Goal: Transaction & Acquisition: Purchase product/service

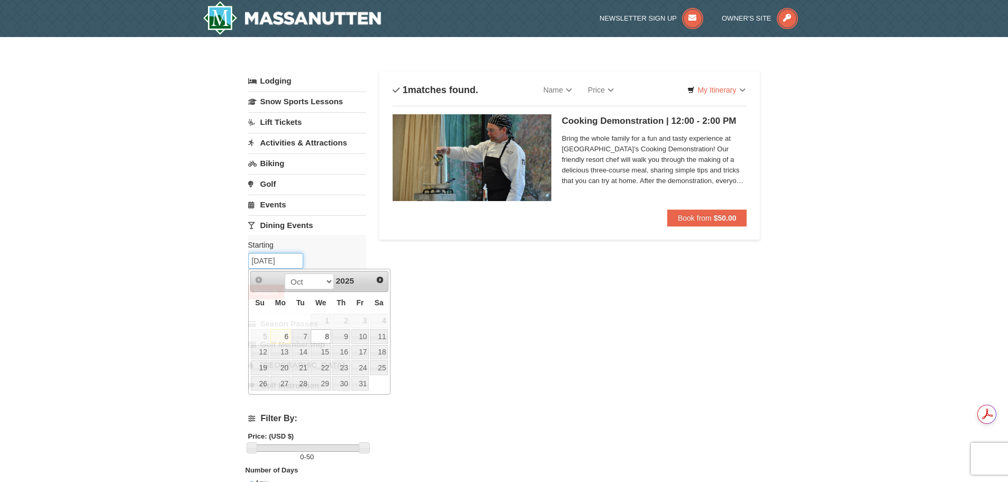
click at [291, 258] on input "10/08/2025" at bounding box center [275, 261] width 55 height 16
click at [300, 335] on link "7" at bounding box center [300, 336] width 18 height 15
type input "10/07/2025"
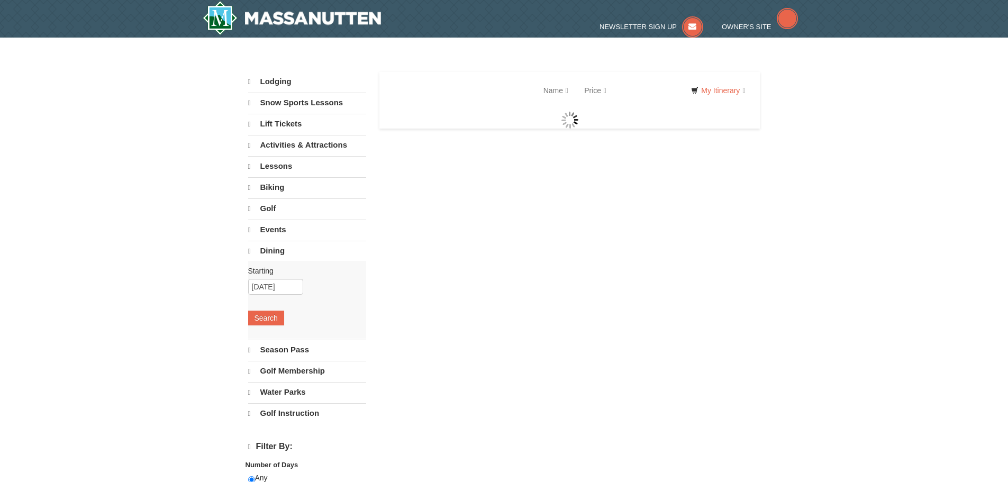
select select "10"
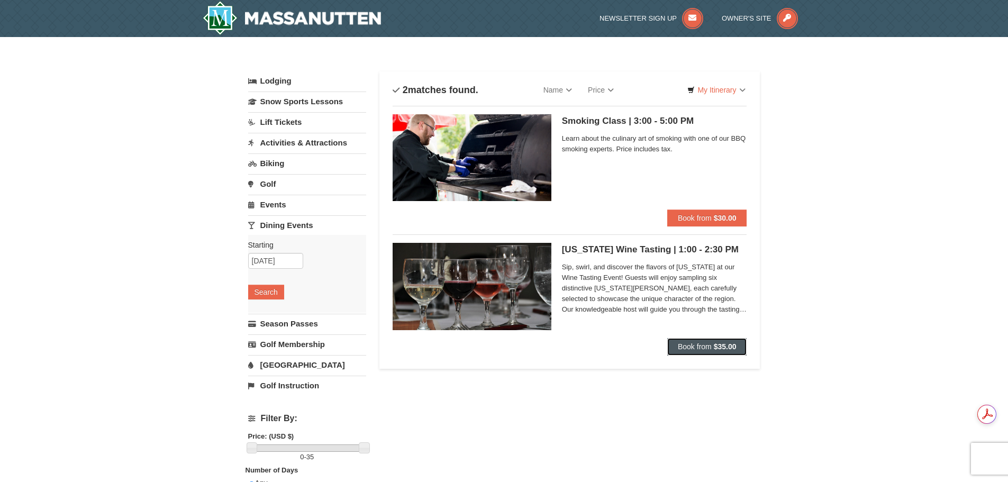
click at [697, 346] on span "Book from" at bounding box center [695, 346] width 34 height 8
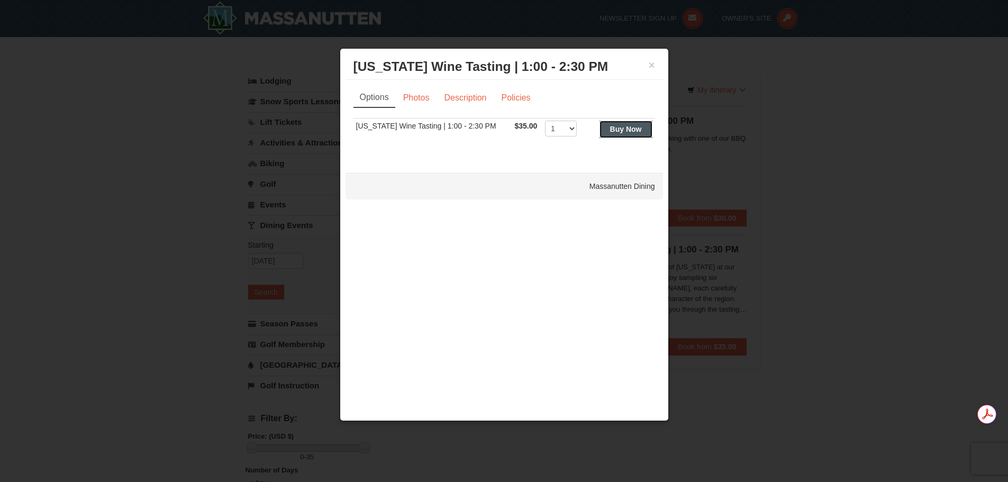
click at [633, 122] on button "Buy Now" at bounding box center [625, 129] width 53 height 17
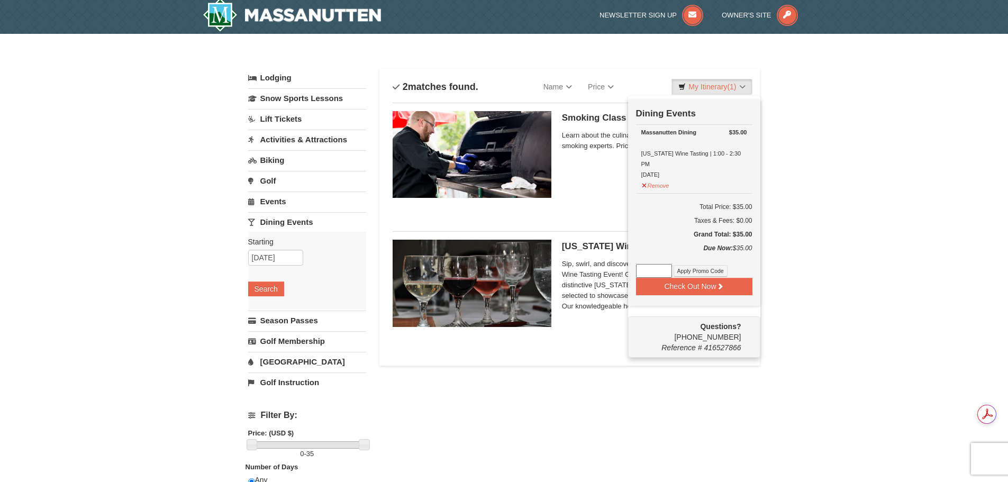
click at [875, 246] on div "× Categories List Filter My Itinerary (1) Check Out Now Dining Events $35.00 Ma…" at bounding box center [504, 340] width 1008 height 613
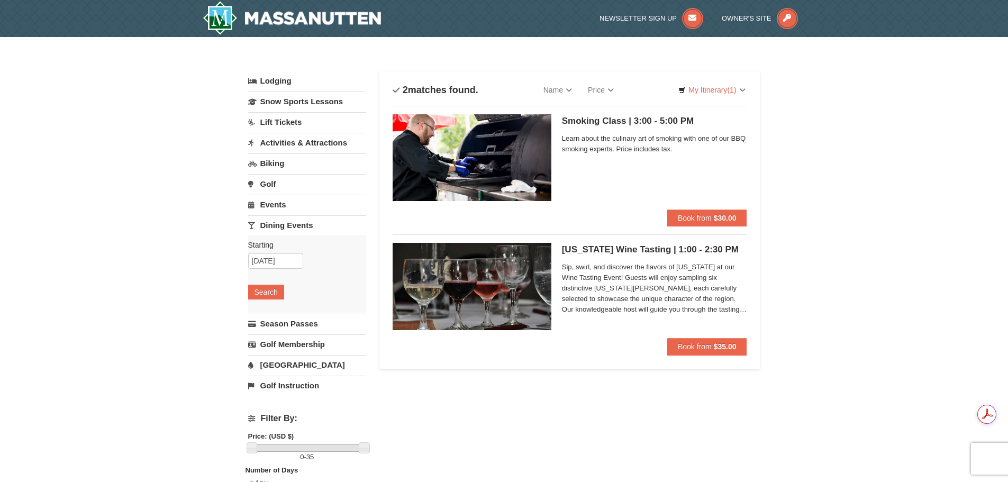
click at [283, 121] on link "Lift Tickets" at bounding box center [307, 122] width 118 height 20
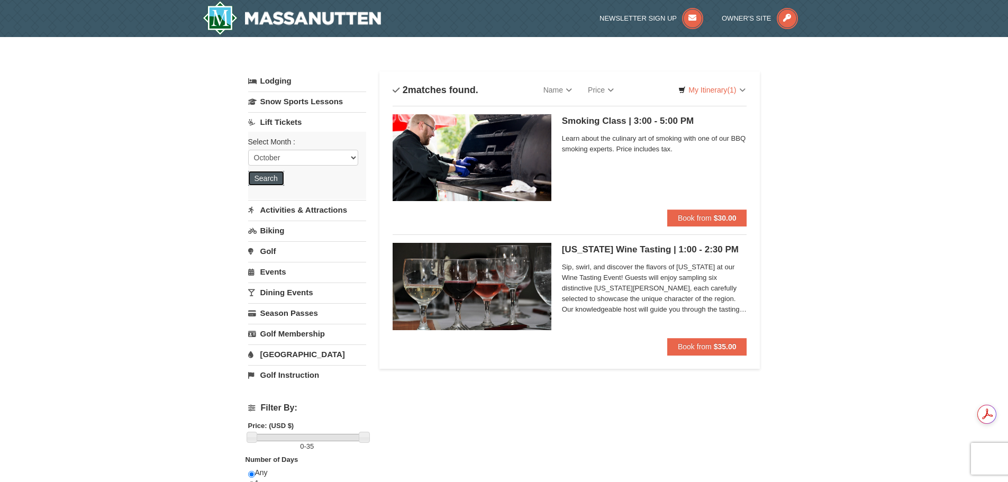
click at [261, 177] on button "Search" at bounding box center [266, 178] width 36 height 15
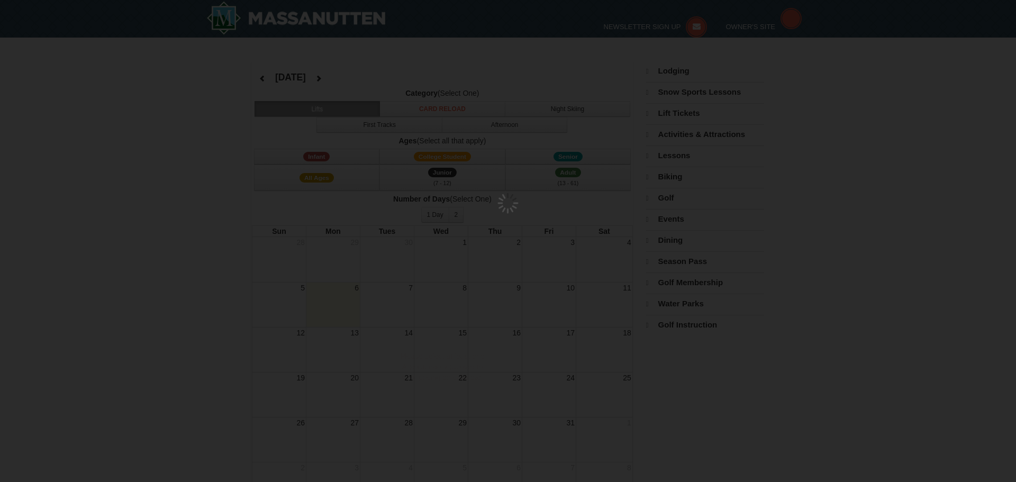
select select "10"
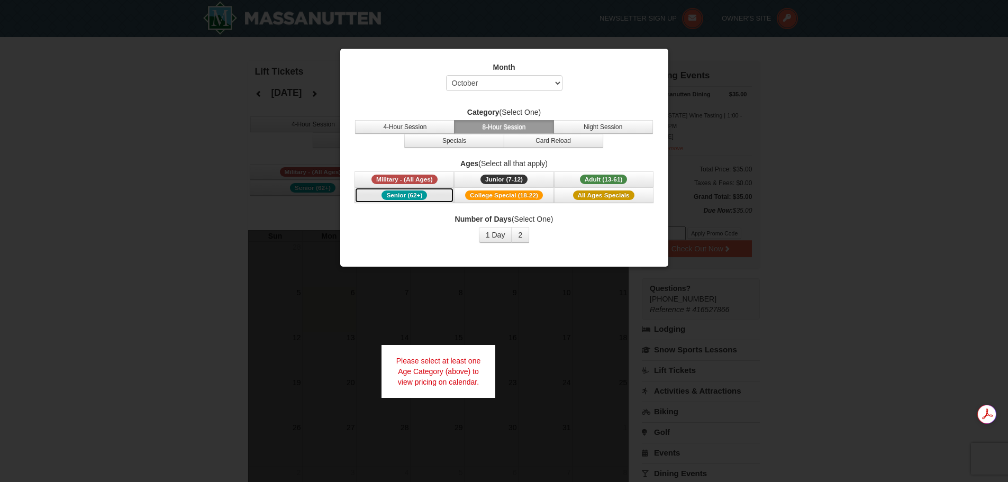
click at [390, 192] on span "Senior (62+)" at bounding box center [403, 195] width 45 height 10
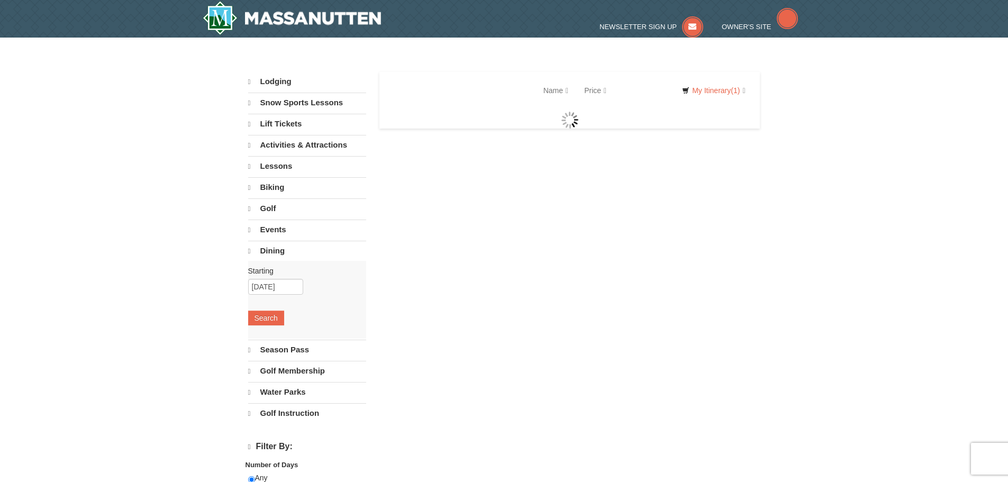
select select "10"
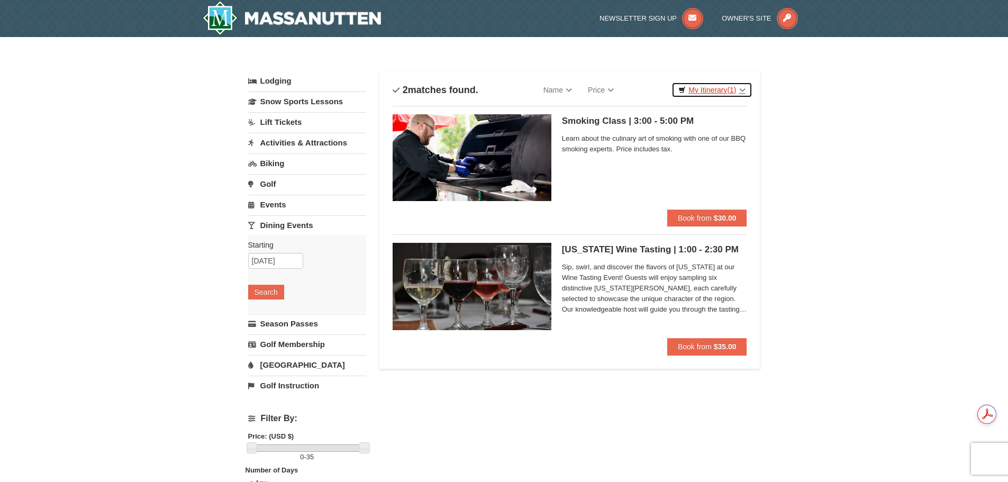
click at [741, 86] on link "My Itinerary (1)" at bounding box center [711, 90] width 80 height 16
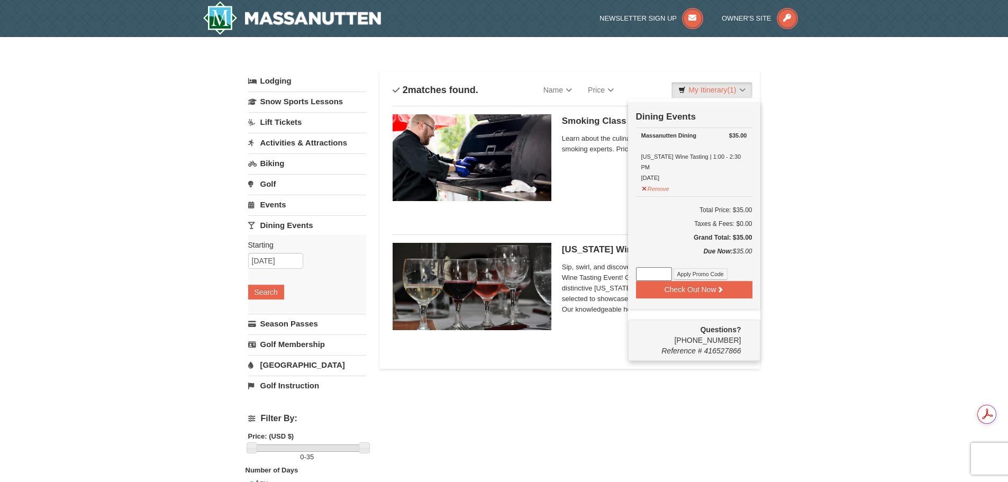
click at [839, 206] on div "× Categories List Filter My Itinerary (1) Check Out Now Dining Events $35.00 Ma…" at bounding box center [504, 343] width 1008 height 613
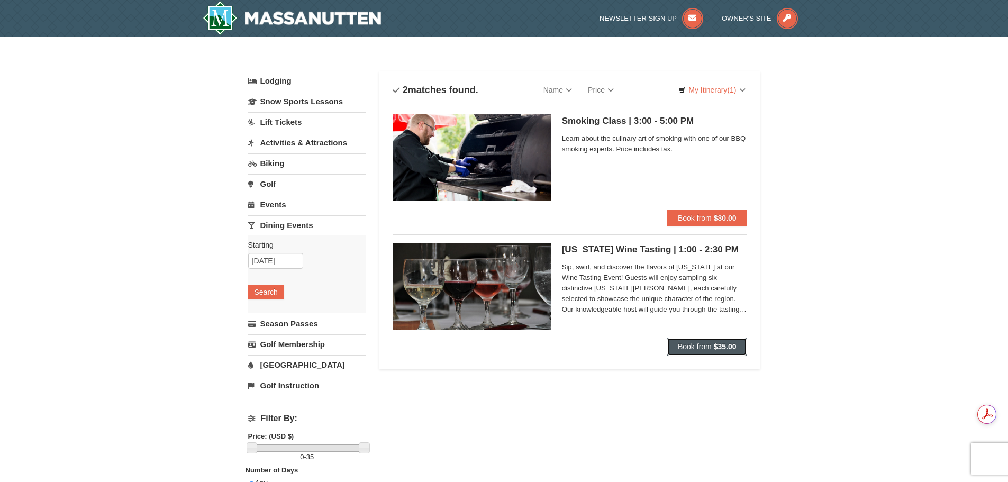
click at [702, 348] on span "Book from" at bounding box center [695, 346] width 34 height 8
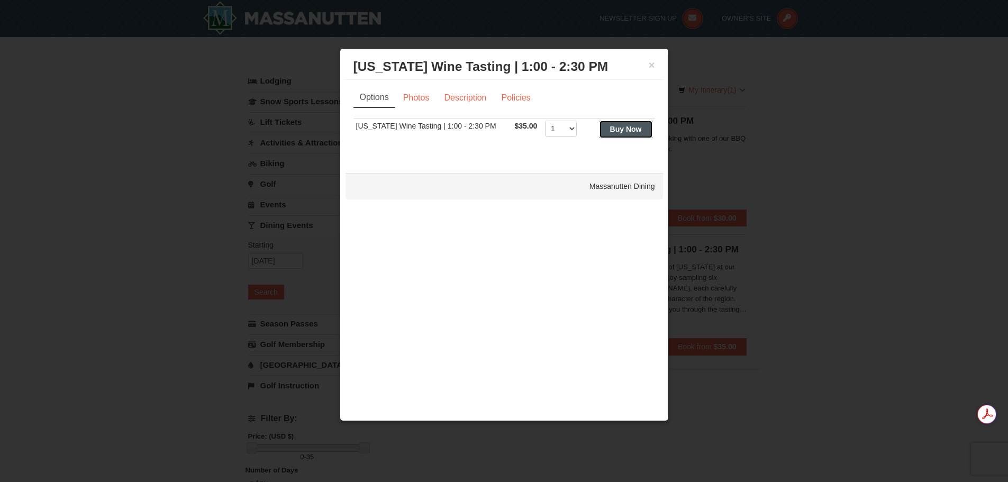
click at [632, 127] on strong "Buy Now" at bounding box center [626, 129] width 32 height 8
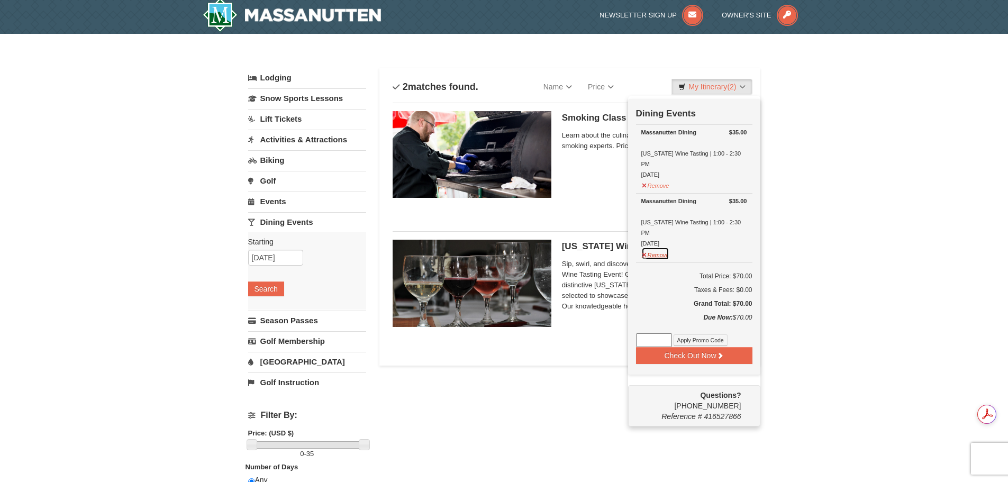
click at [654, 247] on button "Remove" at bounding box center [655, 253] width 29 height 13
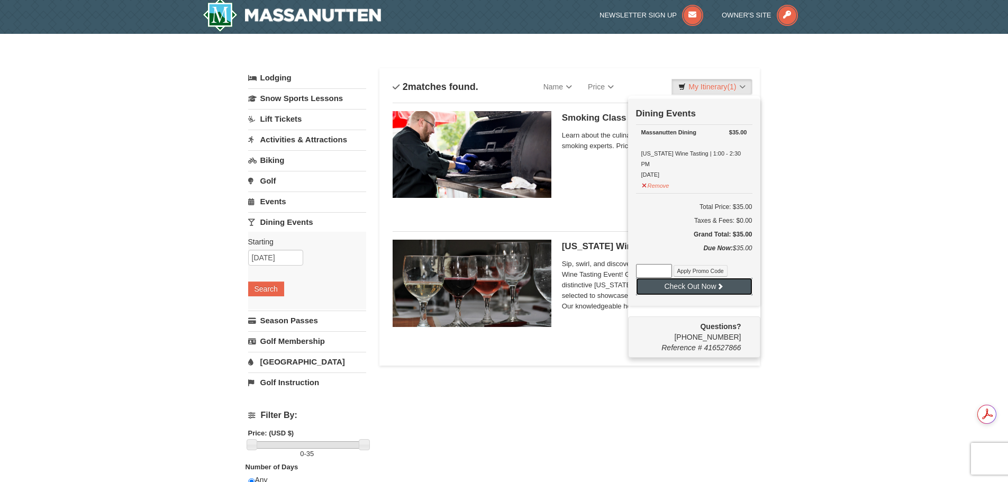
click at [692, 278] on button "Check Out Now" at bounding box center [694, 286] width 116 height 17
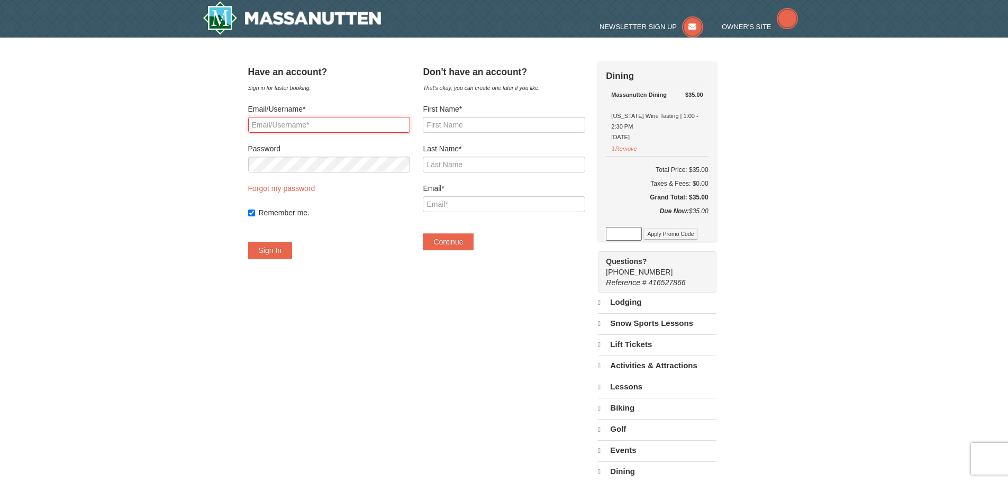
type input "[EMAIL_ADDRESS][DOMAIN_NAME]"
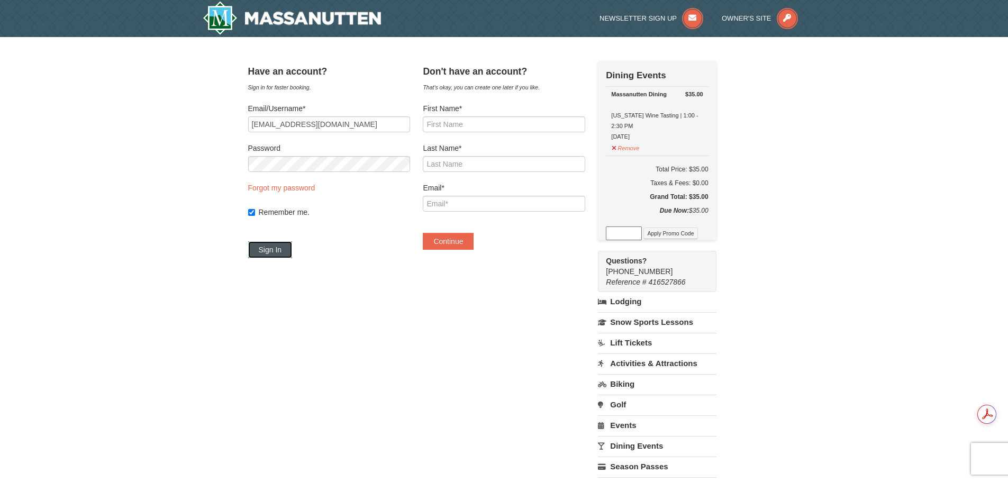
click at [280, 246] on button "Sign In" at bounding box center [270, 249] width 44 height 17
click at [285, 185] on link "Forgot my password" at bounding box center [281, 188] width 67 height 8
type input "pjoyce523@comcast.net"
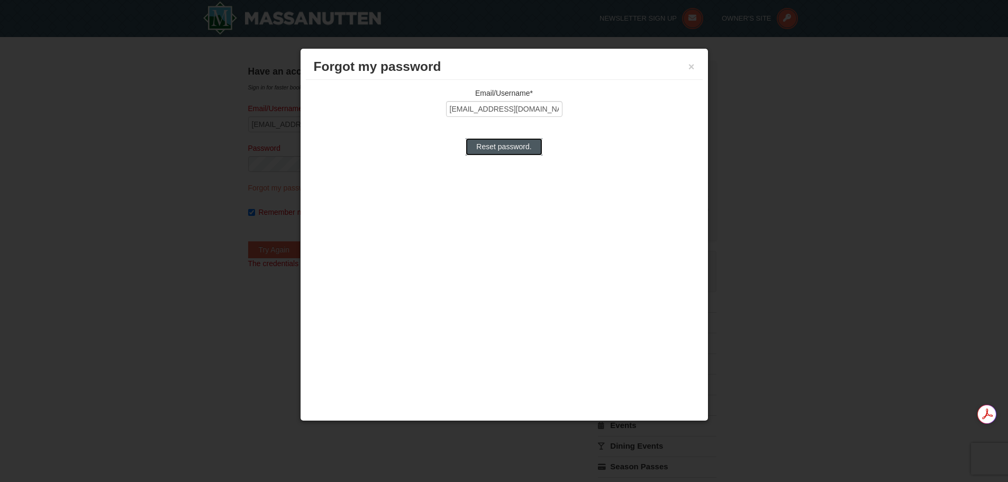
click at [500, 145] on input "Reset password." at bounding box center [503, 146] width 76 height 17
type input "Processing..."
type input "pjoyce523@comcast.net"
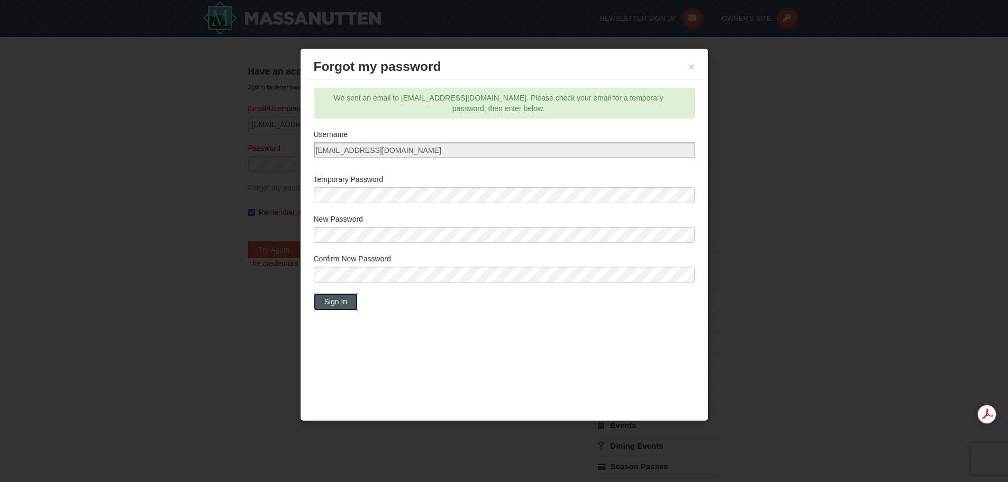
click at [340, 298] on button "Sign In" at bounding box center [336, 301] width 44 height 17
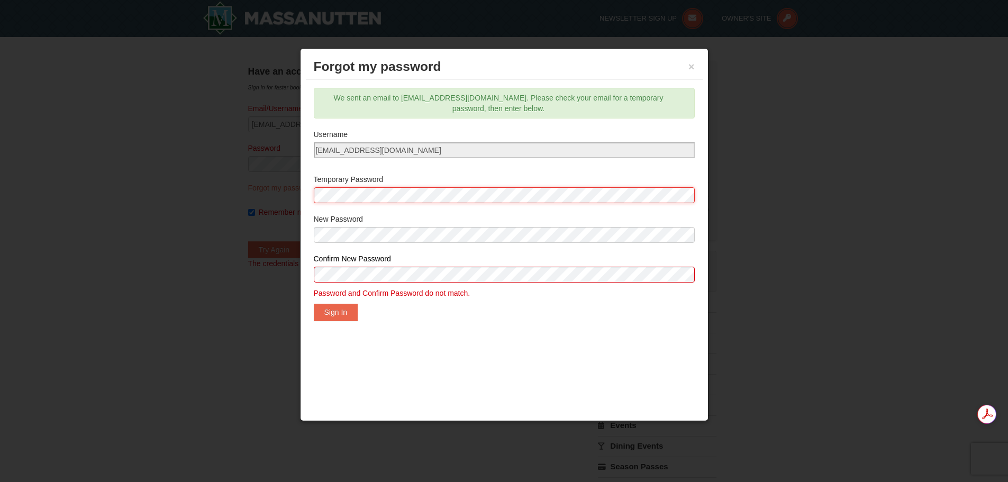
click at [239, 196] on body "Browser Not Supported We notice you are using a browser which will not provide …" at bounding box center [504, 418] width 1008 height 837
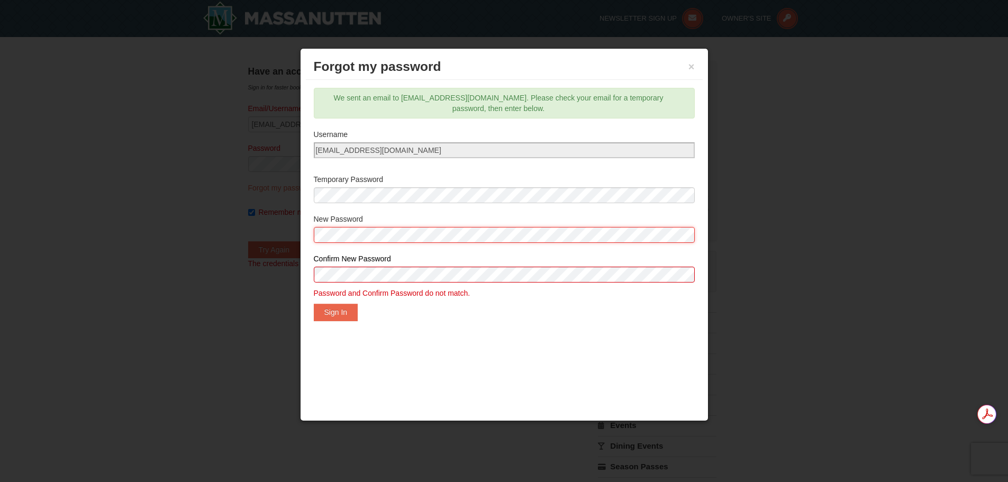
click at [241, 249] on body "Browser Not Supported We notice you are using a browser which will not provide …" at bounding box center [504, 418] width 1008 height 837
click at [486, 388] on div "Forgot my password × Email/Username* pjoyce523@comcast.net Reset password. We s…" at bounding box center [504, 234] width 408 height 373
click at [334, 311] on button "Sign In" at bounding box center [336, 312] width 44 height 17
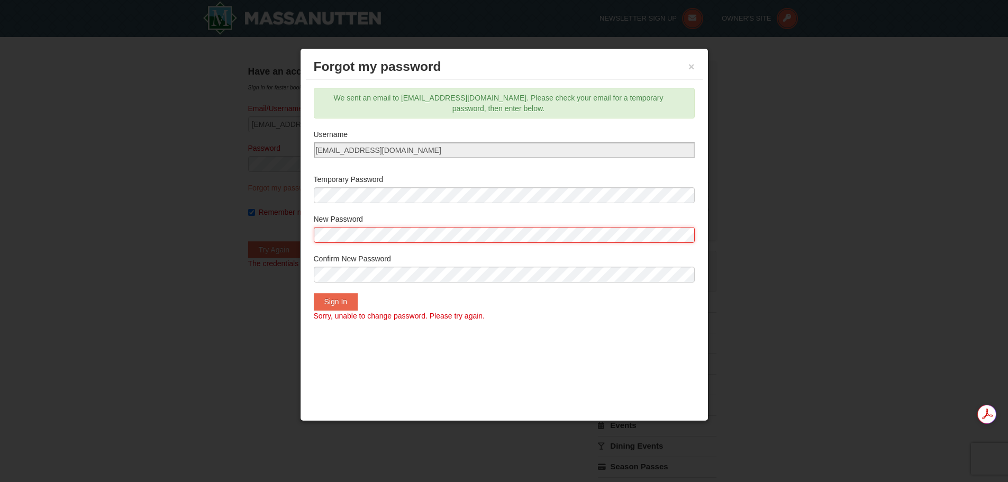
click at [251, 246] on body "Browser Not Supported We notice you are using a browser which will not provide …" at bounding box center [504, 418] width 1008 height 837
click at [336, 302] on button "Sign In" at bounding box center [336, 301] width 44 height 17
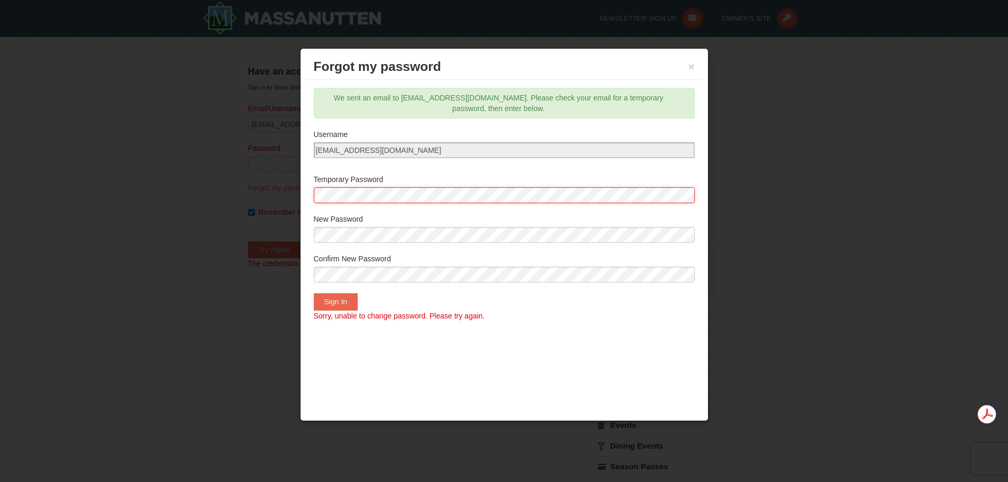
click at [213, 217] on body "Browser Not Supported We notice you are using a browser which will not provide …" at bounding box center [504, 418] width 1008 height 837
click at [328, 295] on button "Sign In" at bounding box center [336, 301] width 44 height 17
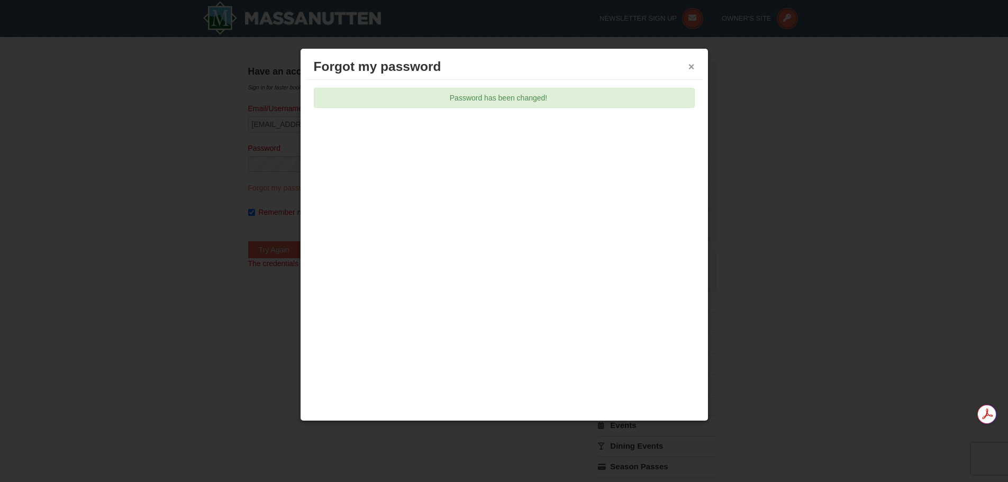
click at [693, 70] on button "×" at bounding box center [691, 66] width 6 height 11
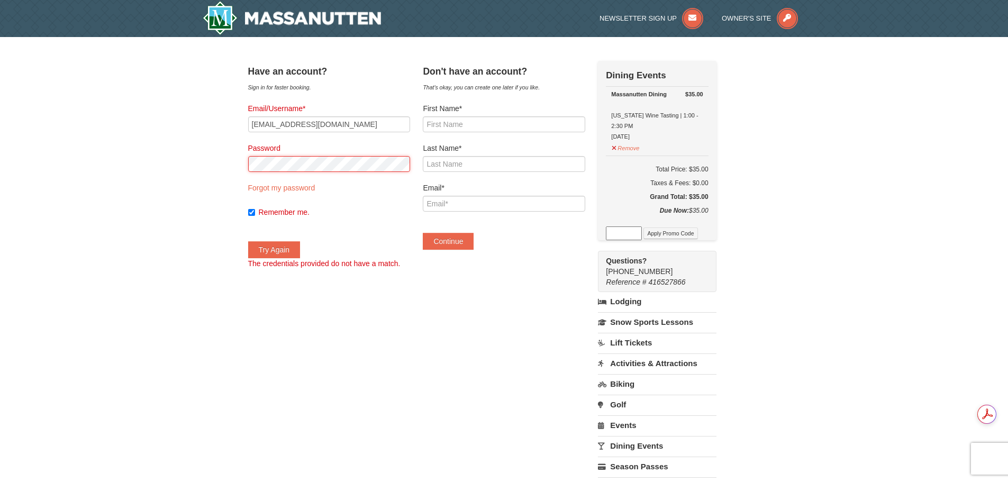
click at [104, 169] on div "× Have an account? Sign in for faster booking. Email/Username* pjoyce523@comcas…" at bounding box center [504, 304] width 1008 height 535
click at [282, 261] on span "The credentials provided do not have a match." at bounding box center [324, 263] width 152 height 8
click at [295, 251] on button "Try Again" at bounding box center [274, 249] width 52 height 17
click at [129, 171] on div "× Have an account? Sign in for faster booking. Email/Username* pjoyce523@comcas…" at bounding box center [504, 304] width 1008 height 535
click at [284, 254] on button "Try Again" at bounding box center [274, 249] width 52 height 17
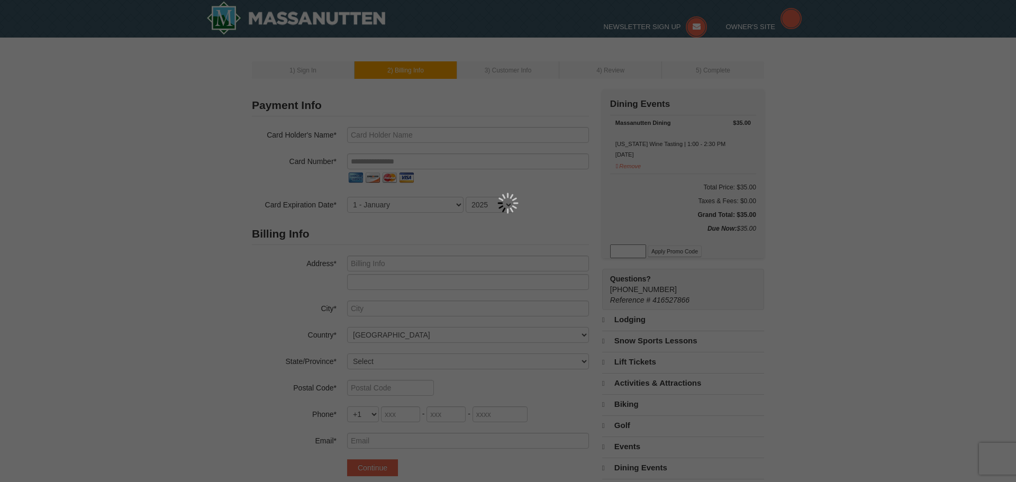
type input "[PERSON_NAME]"
type input "[STREET_ADDRESS]"
type input "[PERSON_NAME][GEOGRAPHIC_DATA]"
select select "MD"
type input "20886"
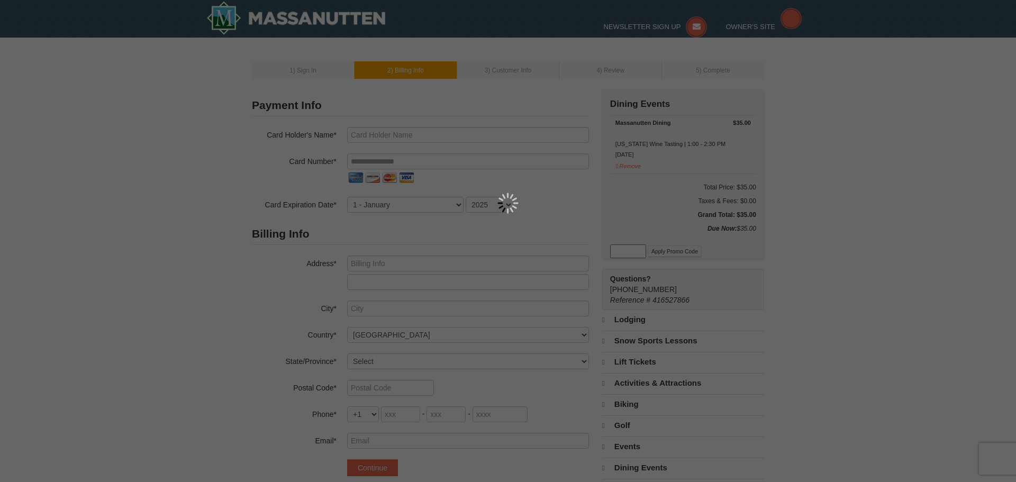
type input "301"
type input "775"
type input "0291"
type input "pjoyce523@comcast.net"
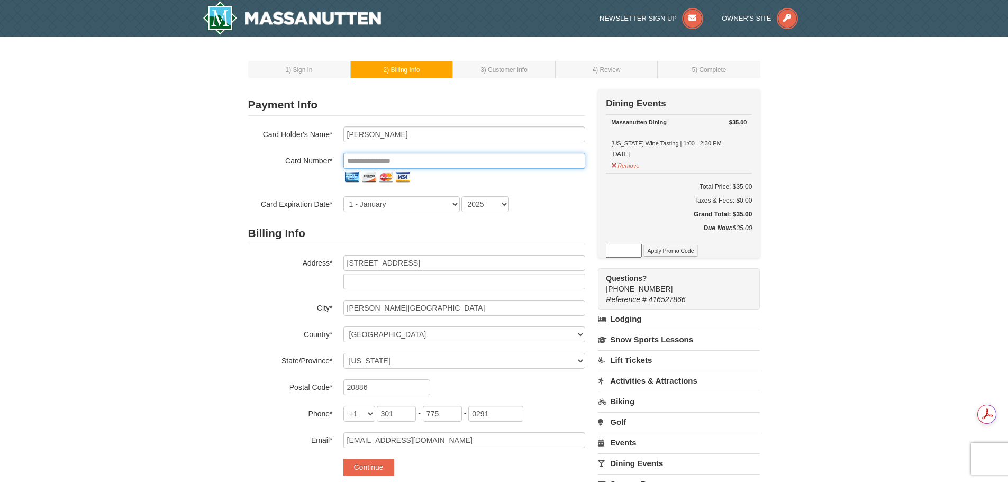
click at [457, 163] on input "tel" at bounding box center [464, 161] width 242 height 16
type input "**********"
select select "9"
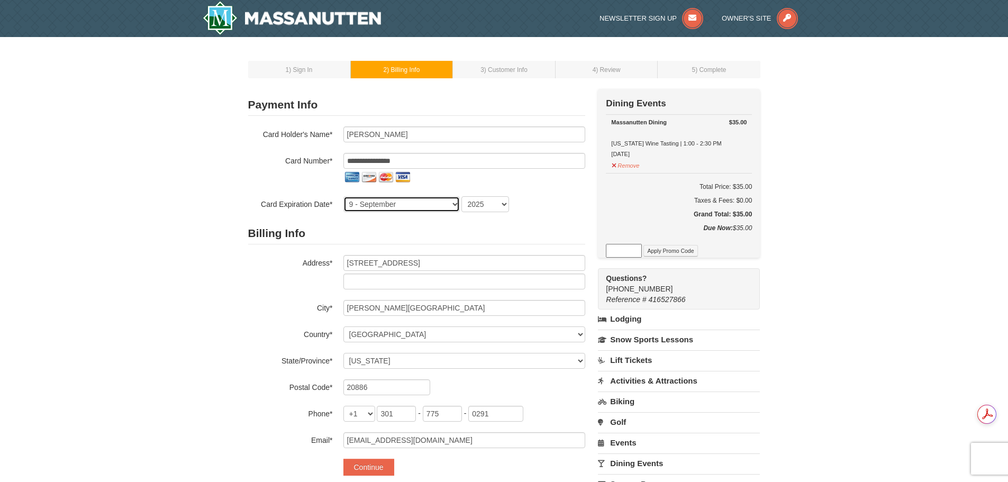
select select "2028"
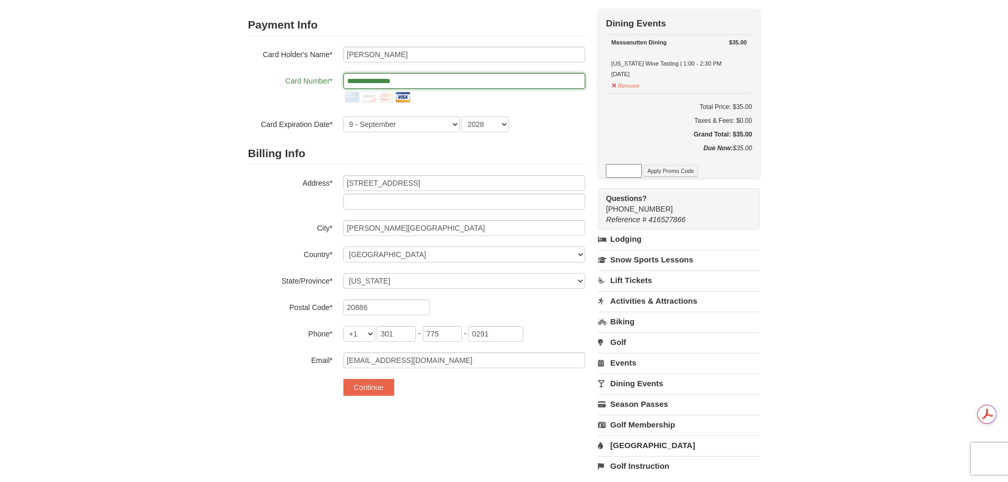
scroll to position [106, 0]
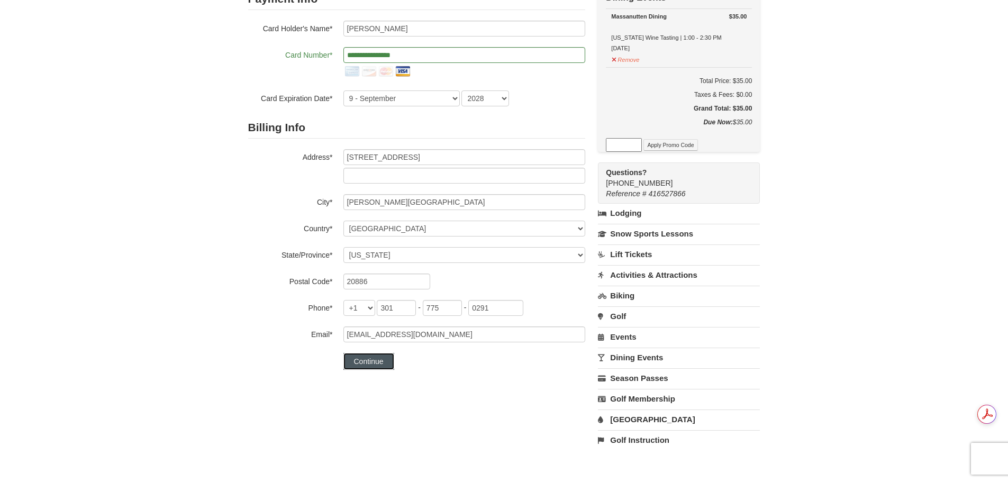
click at [357, 358] on button "Continue" at bounding box center [368, 361] width 51 height 17
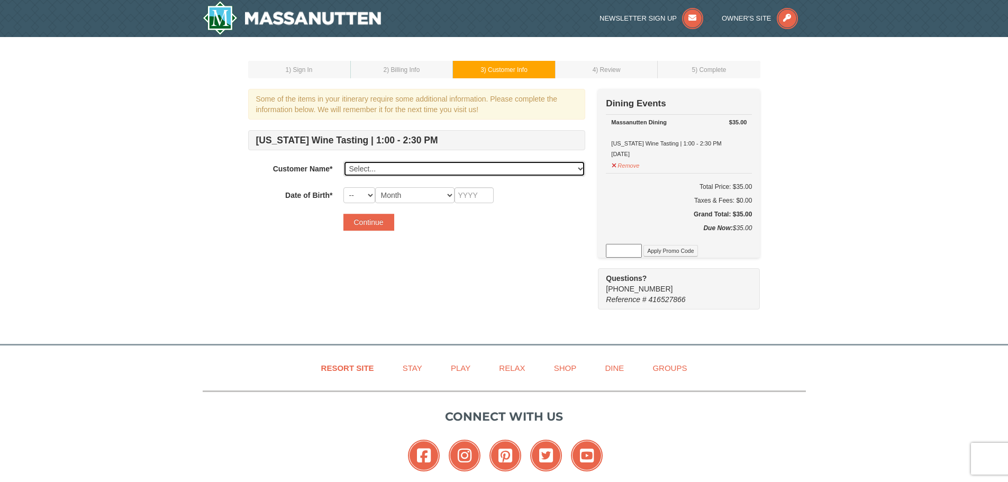
click at [580, 168] on select "Select... [PERSON_NAME] Add New..." at bounding box center [464, 169] width 242 height 16
select select "19275306"
click at [343, 161] on select "Select... [PERSON_NAME] Add New..." at bounding box center [464, 169] width 242 height 16
select select "12"
select select "08"
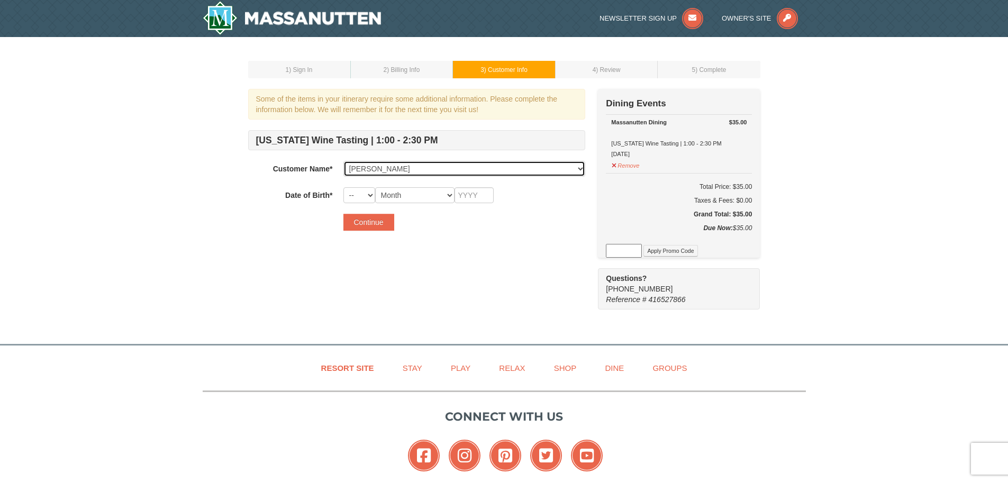
type input "1950"
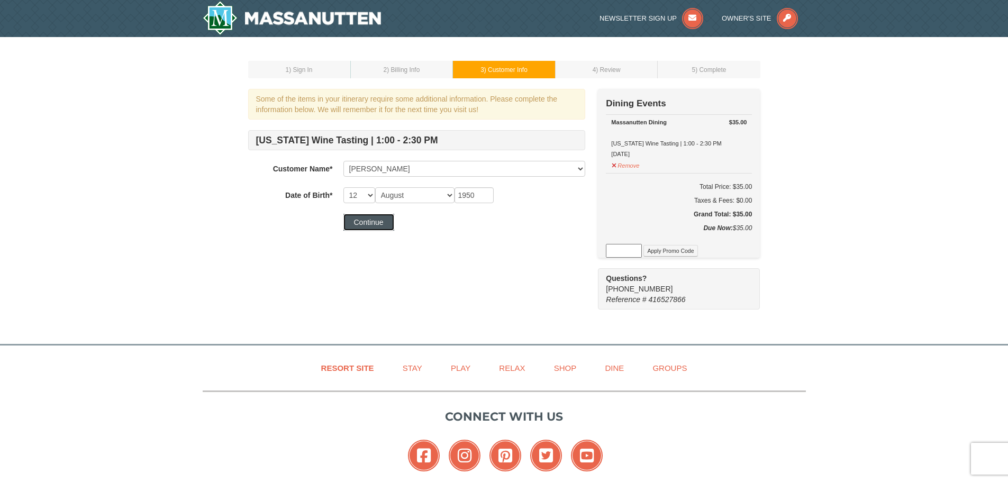
click at [359, 218] on button "Continue" at bounding box center [368, 222] width 51 height 17
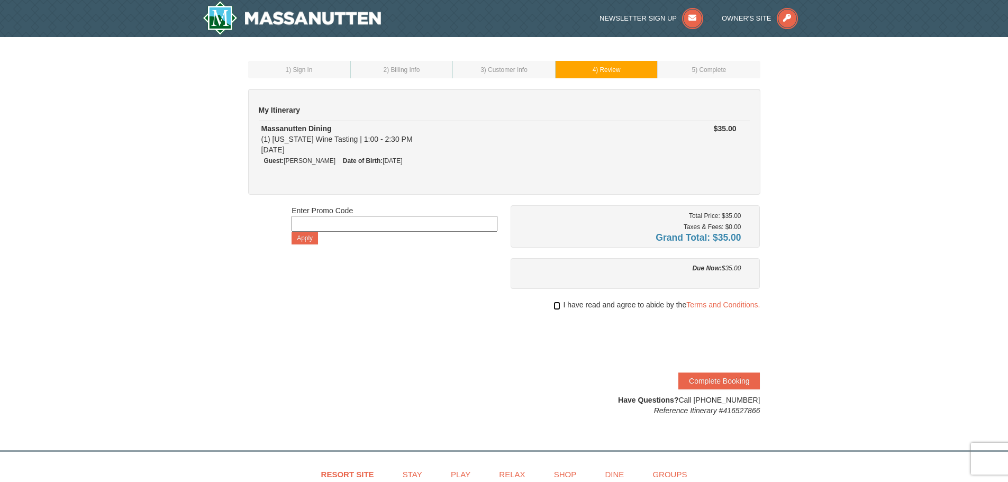
click at [555, 303] on input "checkbox" at bounding box center [556, 306] width 7 height 8
checkbox input "true"
click at [727, 378] on button "Complete Booking" at bounding box center [718, 380] width 81 height 17
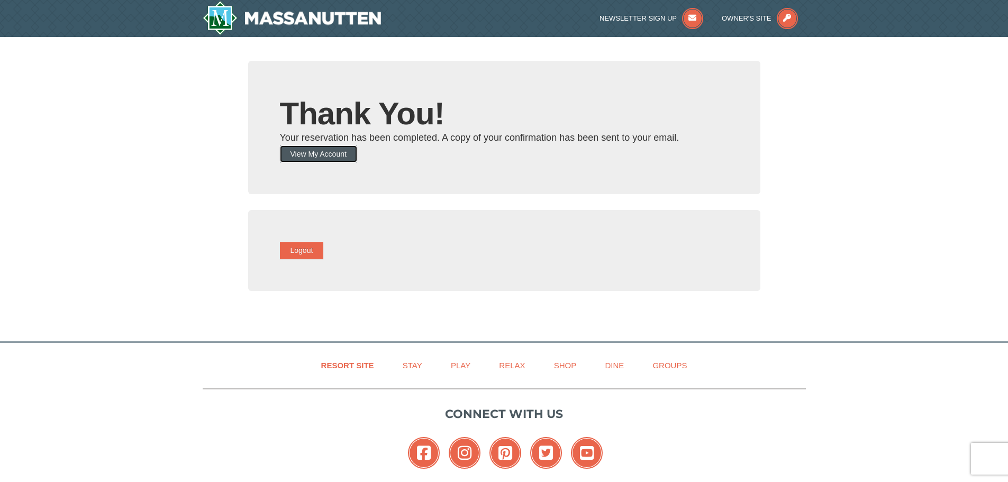
click at [335, 152] on button "View My Account" at bounding box center [318, 153] width 77 height 17
